Goal: Book appointment/travel/reservation

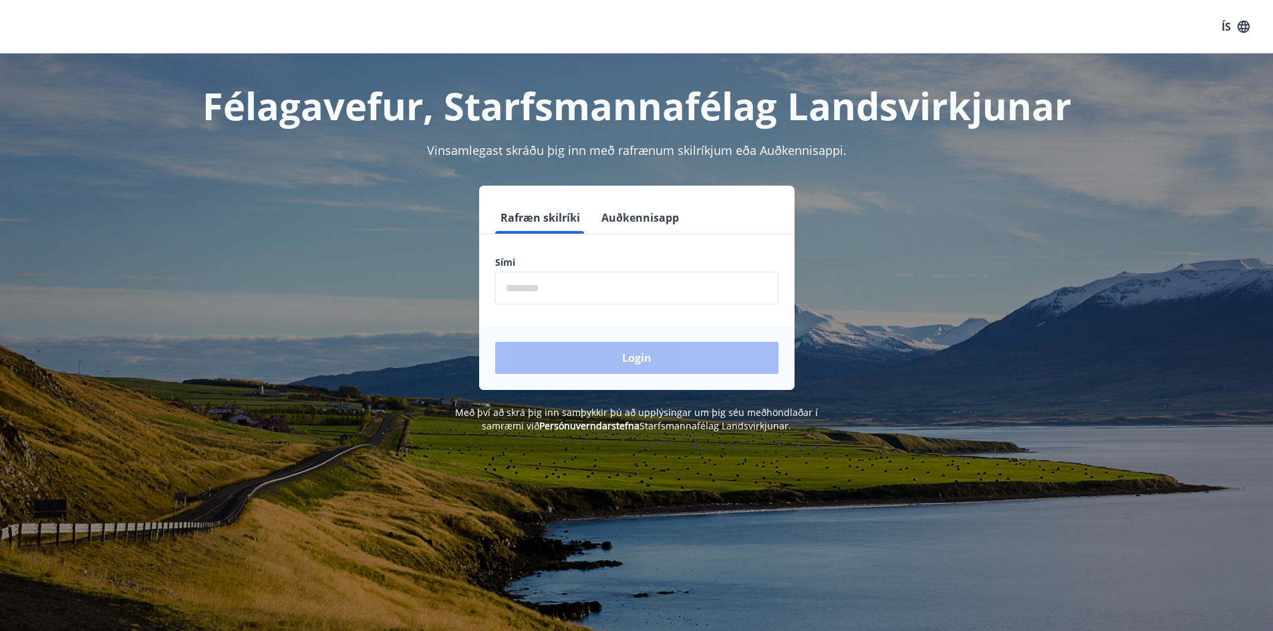
click at [616, 295] on input "phone" at bounding box center [636, 288] width 283 height 33
type input "********"
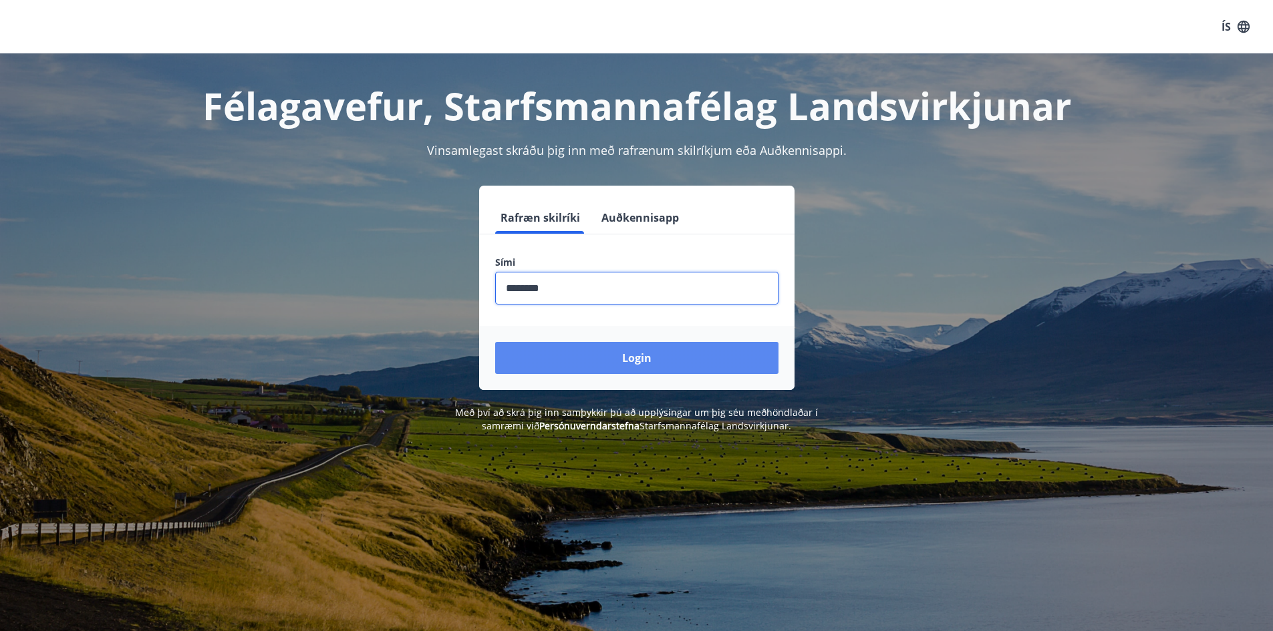
click at [593, 346] on button "Login" at bounding box center [636, 358] width 283 height 32
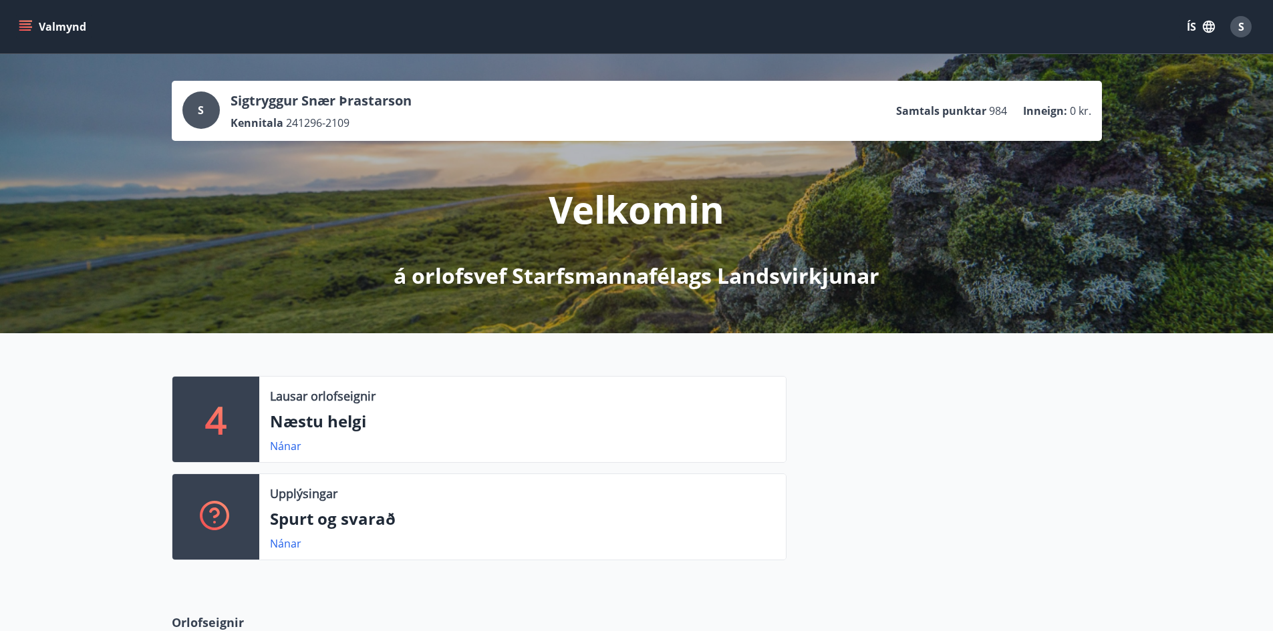
click at [25, 31] on icon "menu" at bounding box center [25, 26] width 13 height 13
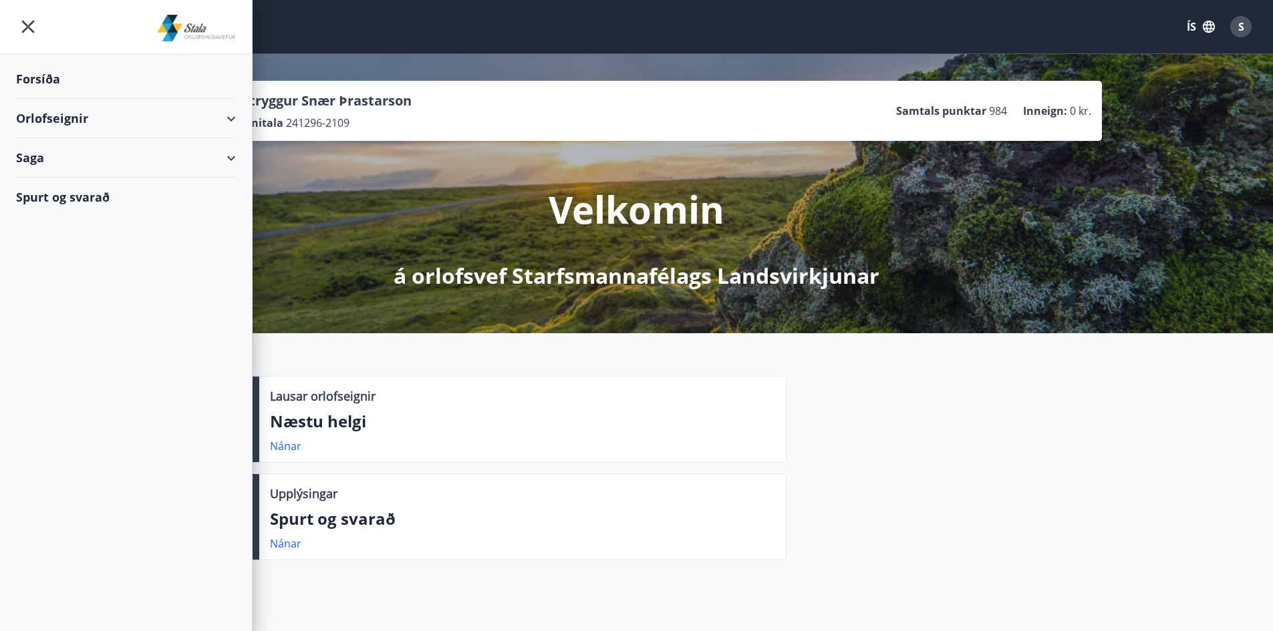
click at [72, 108] on div "Orlofseignir" at bounding box center [126, 118] width 220 height 39
click at [63, 156] on div "Framboð" at bounding box center [126, 152] width 198 height 28
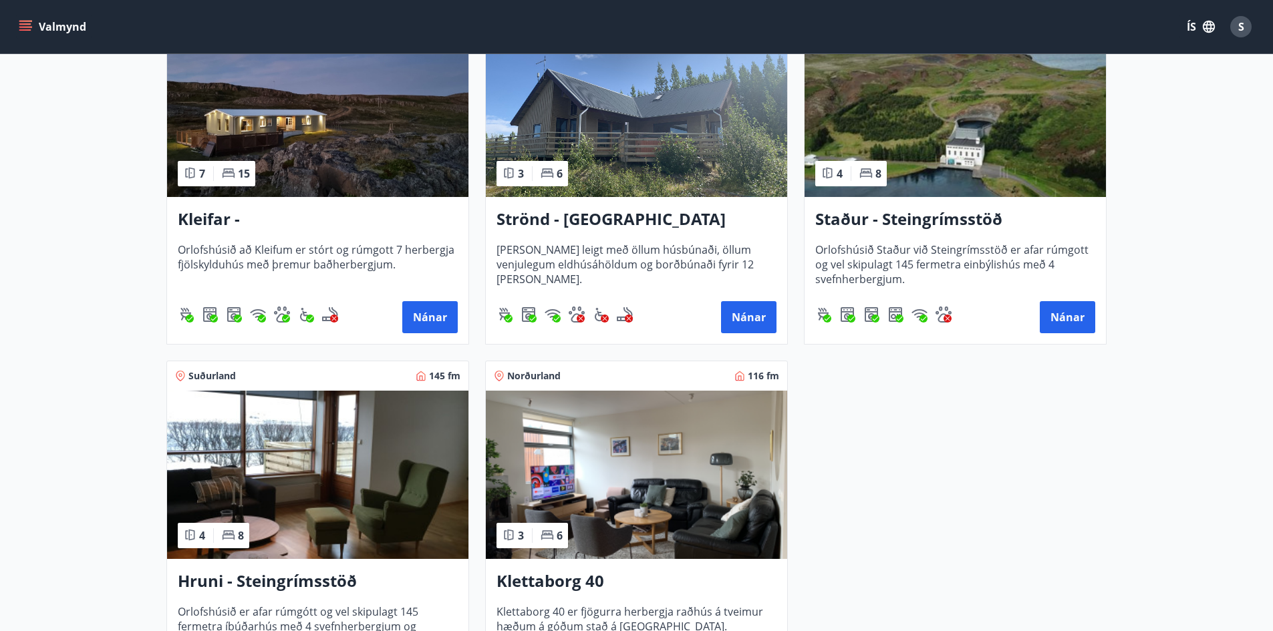
scroll to position [735, 0]
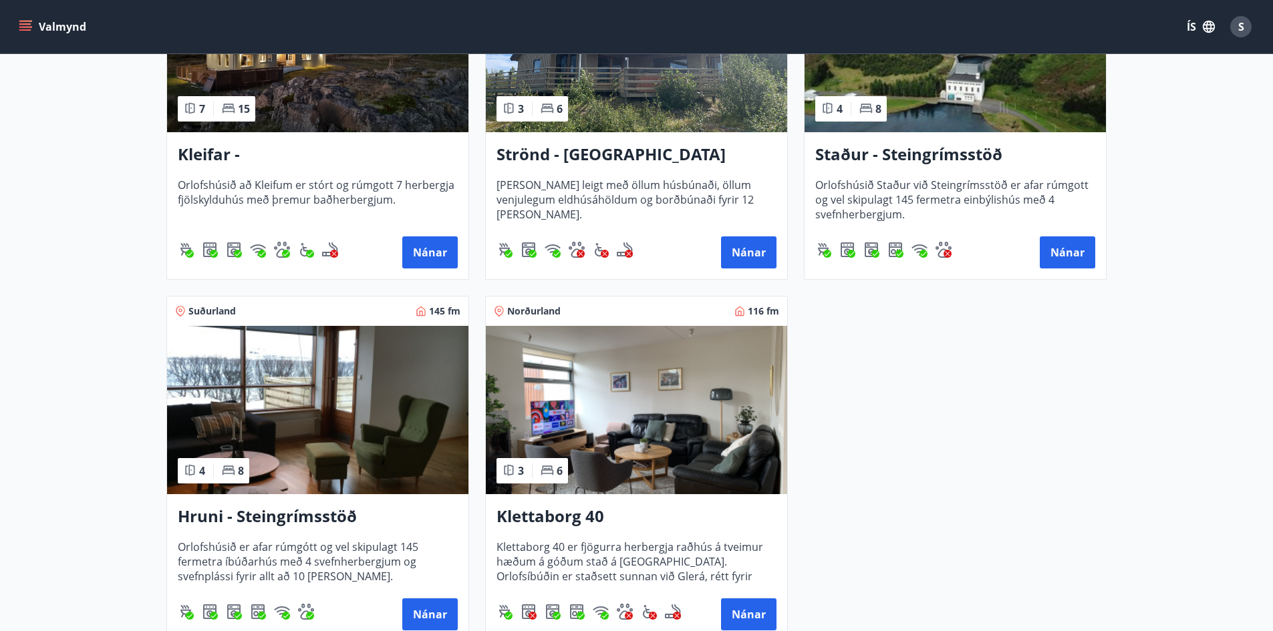
click at [648, 414] on img at bounding box center [636, 410] width 301 height 168
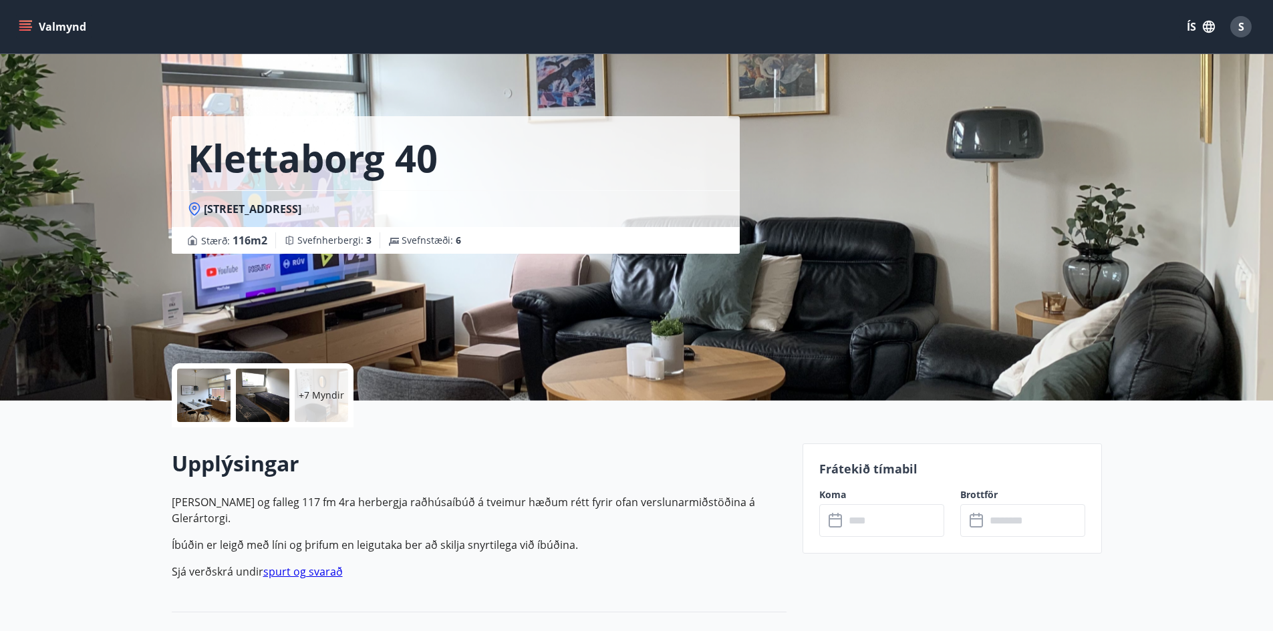
click at [868, 519] on input "text" at bounding box center [895, 521] width 100 height 33
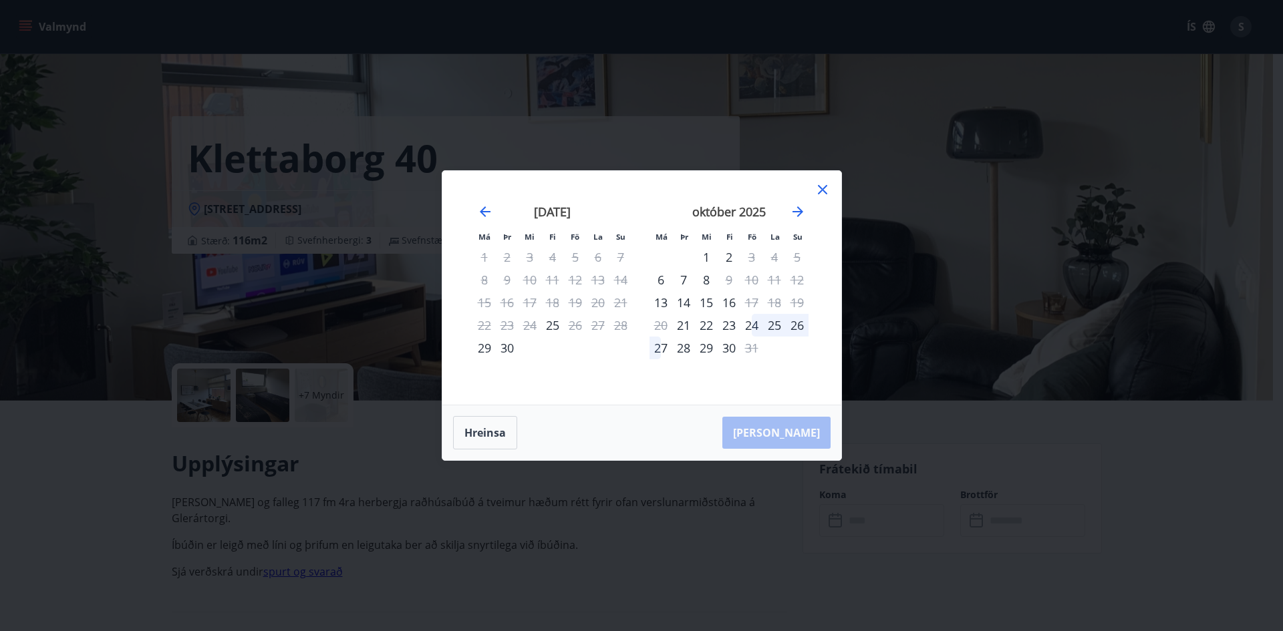
drag, startPoint x: 705, startPoint y: 303, endPoint x: 718, endPoint y: 309, distance: 14.7
click at [705, 304] on div "15" at bounding box center [706, 302] width 23 height 23
click at [747, 305] on div "17" at bounding box center [751, 302] width 23 height 23
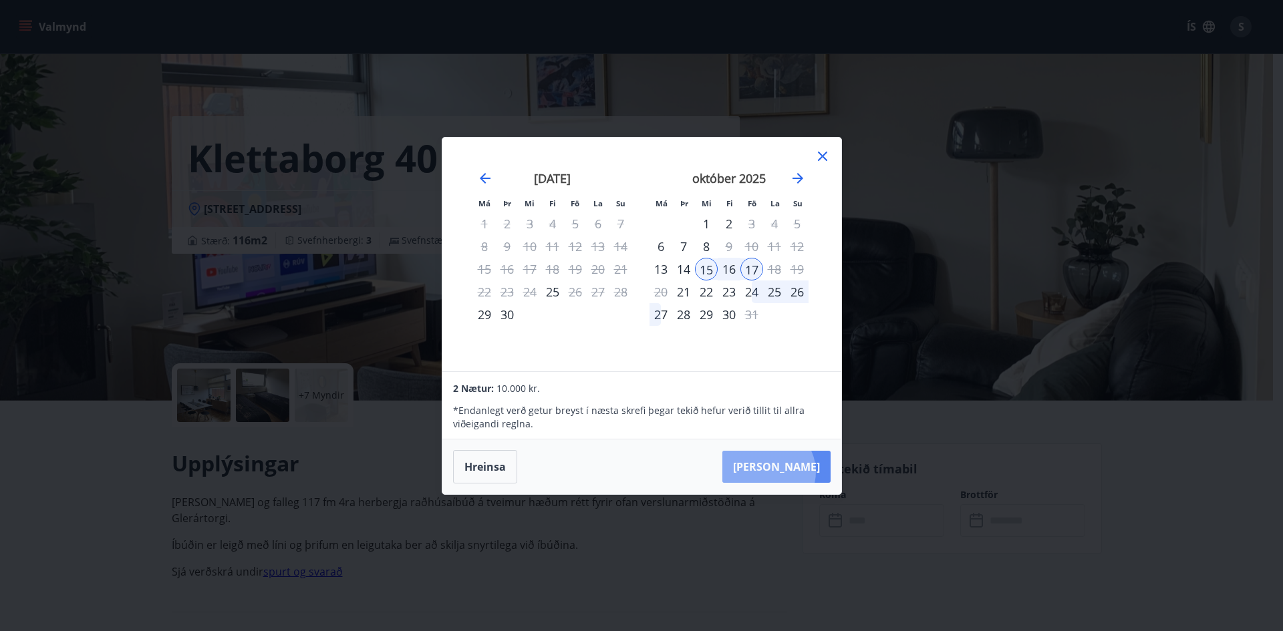
click at [809, 472] on button "[PERSON_NAME]" at bounding box center [776, 467] width 108 height 32
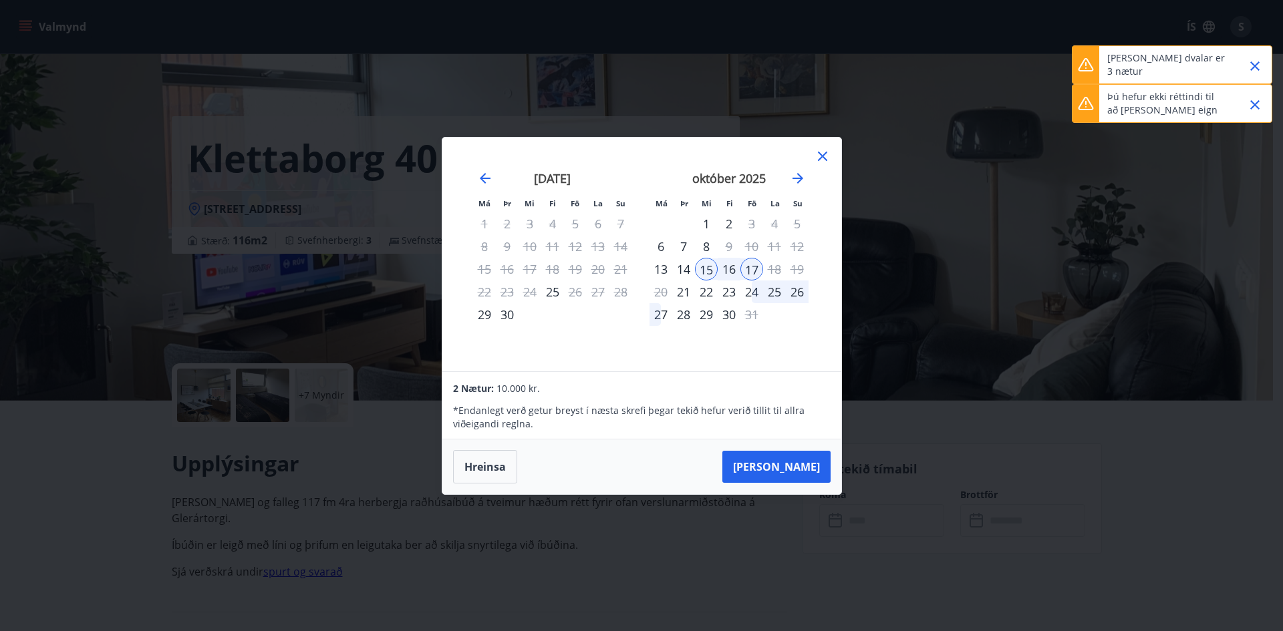
click at [821, 158] on icon at bounding box center [823, 156] width 16 height 16
